Goal: Information Seeking & Learning: Learn about a topic

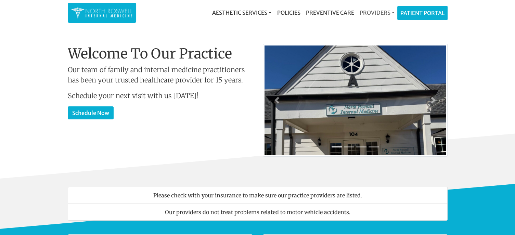
click at [382, 13] on link "Providers" at bounding box center [377, 13] width 40 height 14
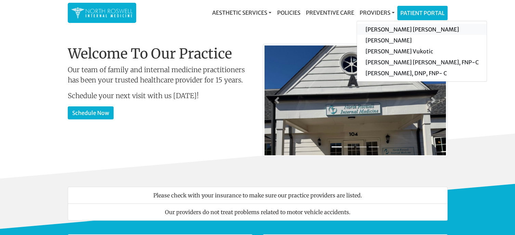
click at [382, 28] on link "[PERSON_NAME] [PERSON_NAME]" at bounding box center [422, 29] width 130 height 11
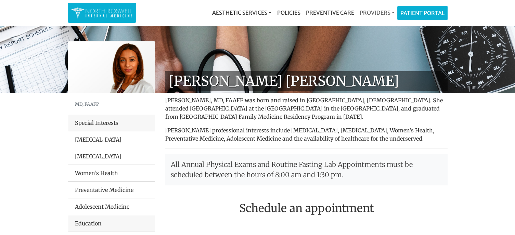
click at [391, 13] on link "Providers" at bounding box center [377, 13] width 40 height 14
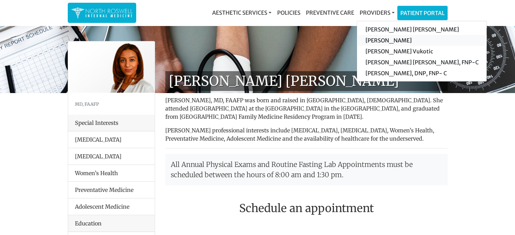
click at [388, 40] on link "[PERSON_NAME]" at bounding box center [422, 40] width 130 height 11
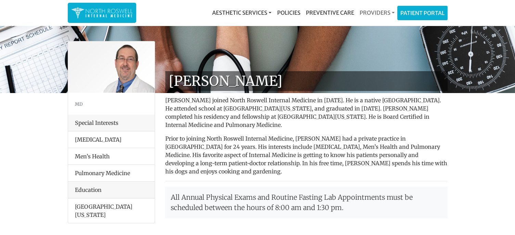
click at [392, 11] on link "Providers" at bounding box center [377, 13] width 40 height 14
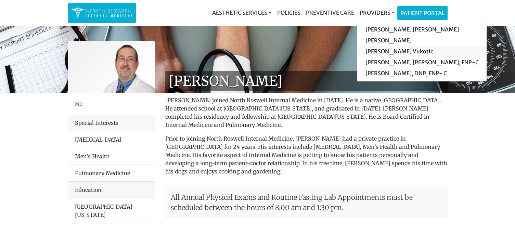
click at [392, 51] on link "[PERSON_NAME] Vukotic" at bounding box center [422, 51] width 130 height 11
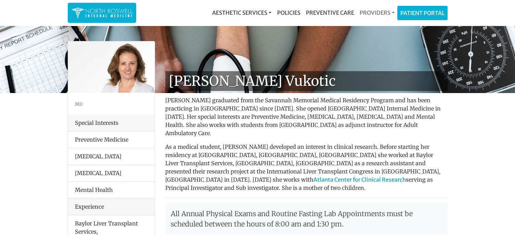
click at [392, 10] on link "Providers" at bounding box center [377, 13] width 40 height 14
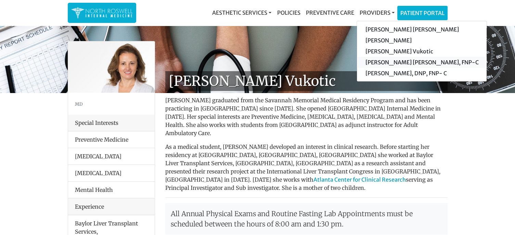
click at [393, 62] on link "[PERSON_NAME] [PERSON_NAME], FNP-C" at bounding box center [422, 62] width 130 height 11
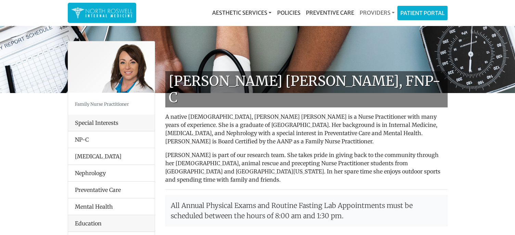
click at [391, 10] on link "Providers" at bounding box center [377, 13] width 40 height 14
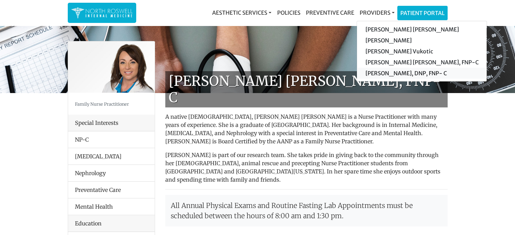
click at [393, 72] on link "[PERSON_NAME], DNP, FNP- C" at bounding box center [422, 73] width 130 height 11
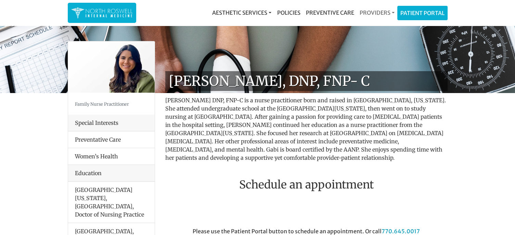
click at [392, 11] on link "Providers" at bounding box center [377, 13] width 40 height 14
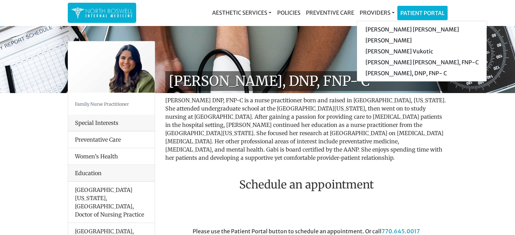
drag, startPoint x: 454, startPoint y: 137, endPoint x: 452, endPoint y: 115, distance: 22.0
